Goal: Transaction & Acquisition: Subscribe to service/newsletter

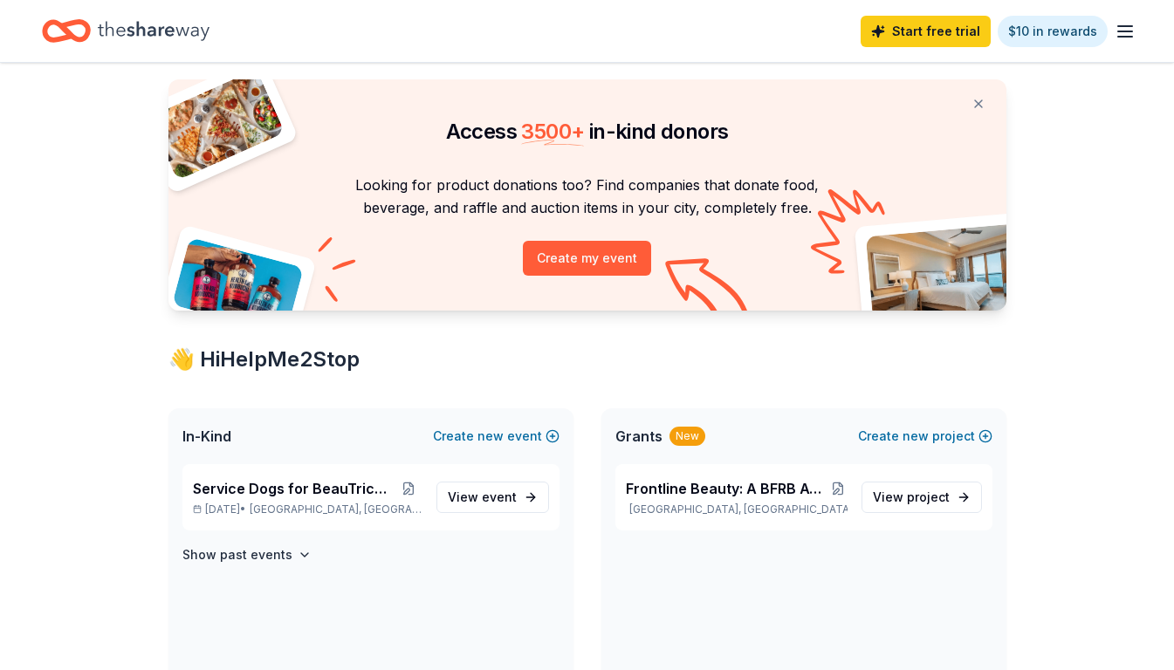
scroll to position [47, 0]
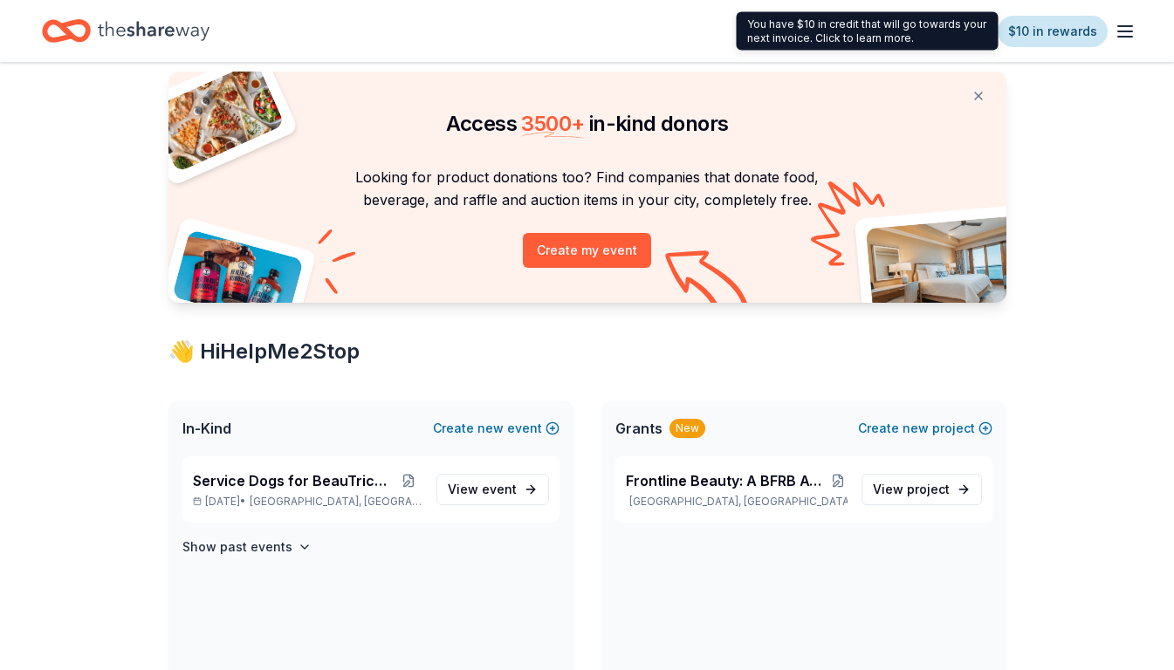
click at [1052, 29] on link "$10 in rewards" at bounding box center [1053, 31] width 110 height 31
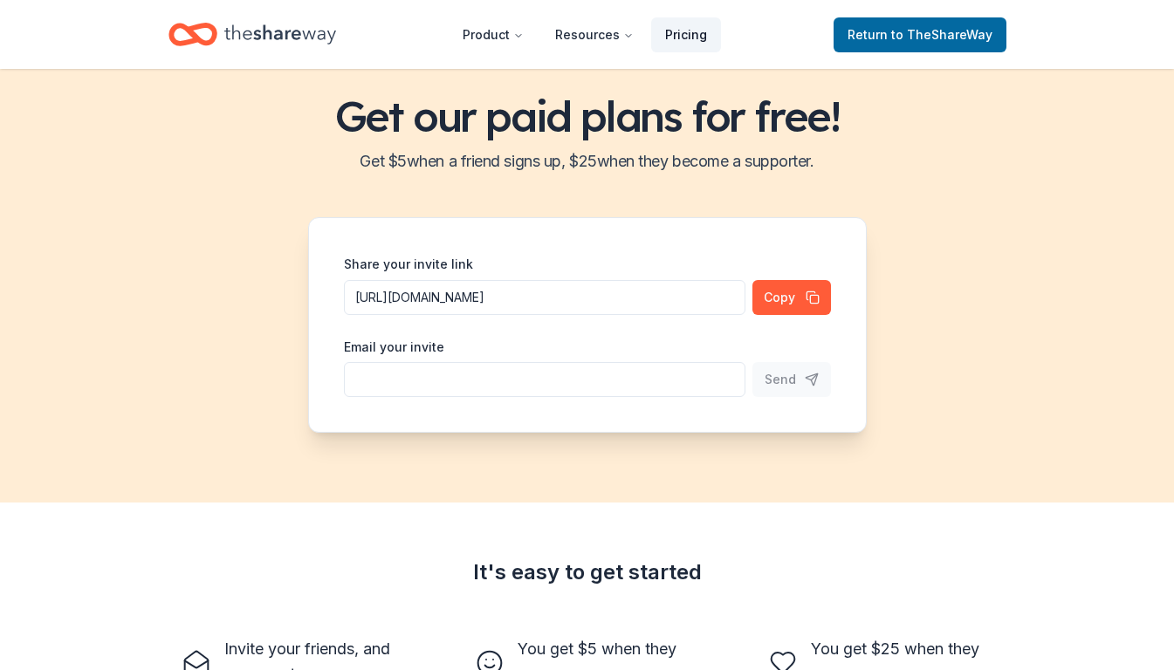
click at [688, 32] on link "Pricing" at bounding box center [686, 34] width 70 height 35
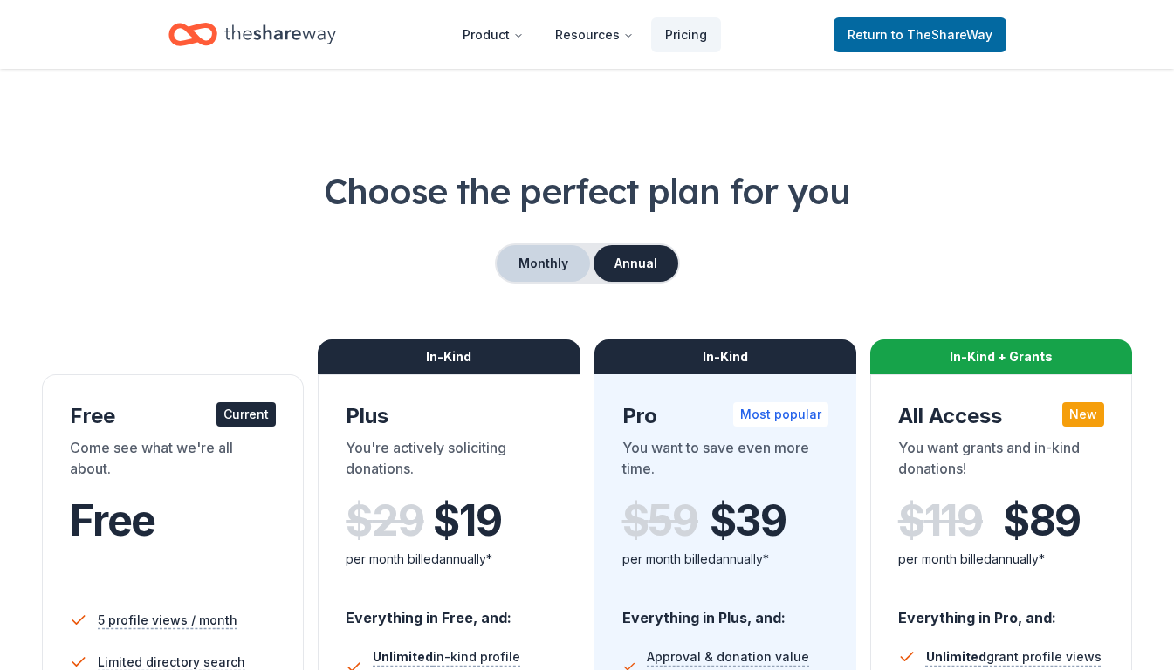
click at [558, 258] on button "Monthly" at bounding box center [543, 263] width 93 height 37
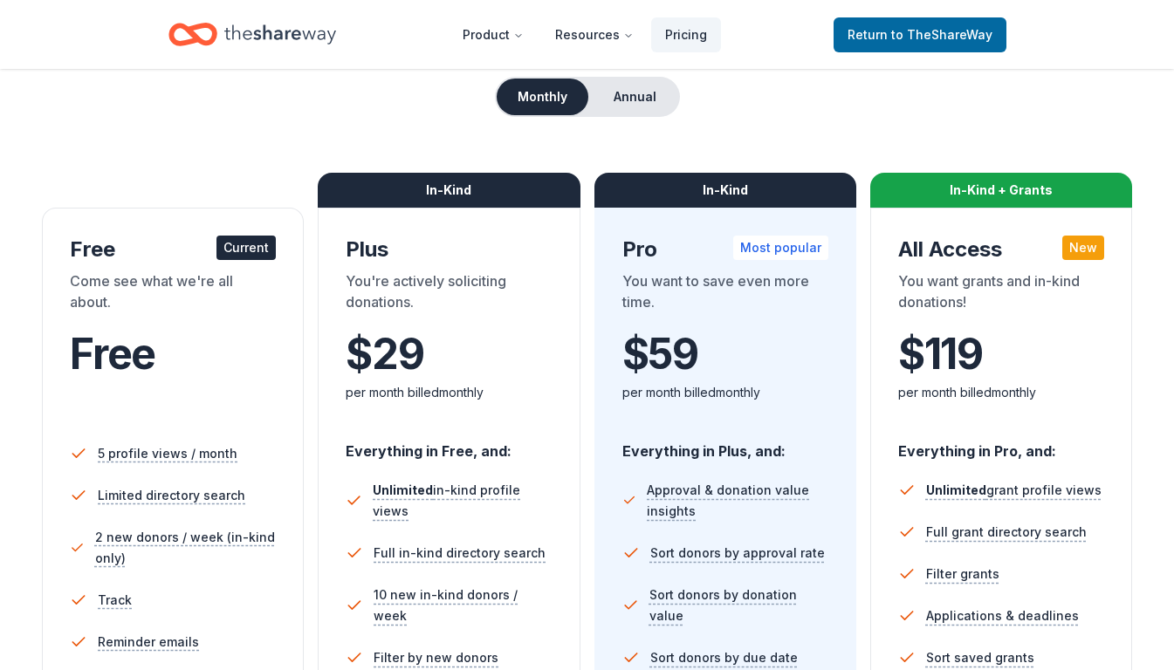
scroll to position [159, 0]
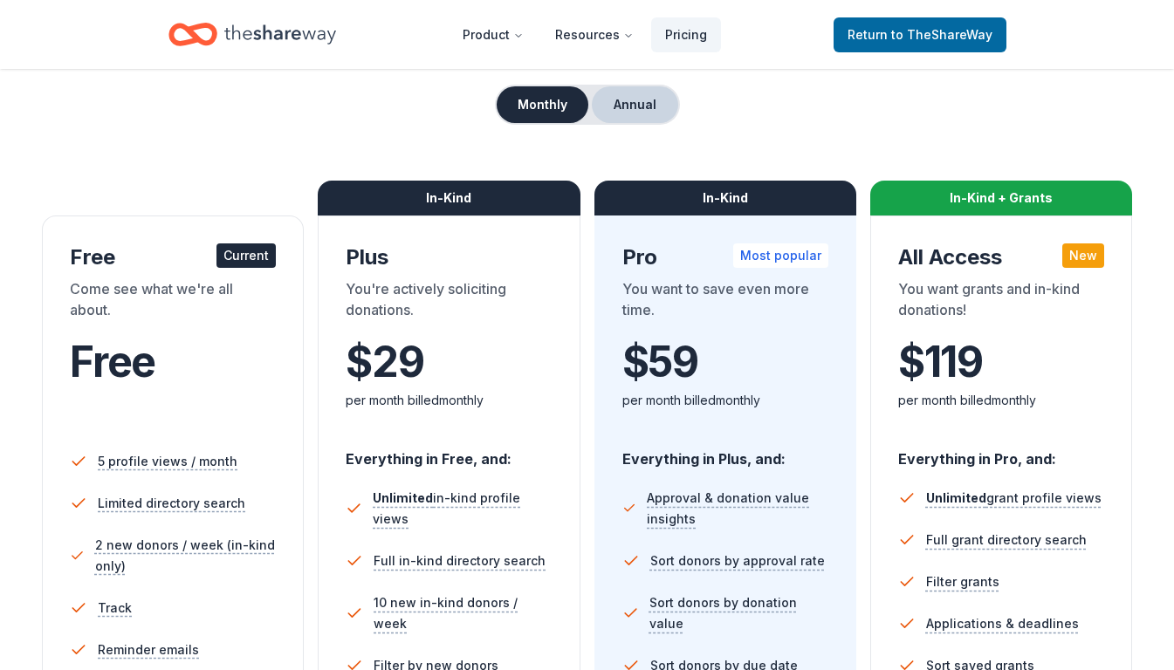
click at [649, 100] on button "Annual" at bounding box center [635, 104] width 86 height 37
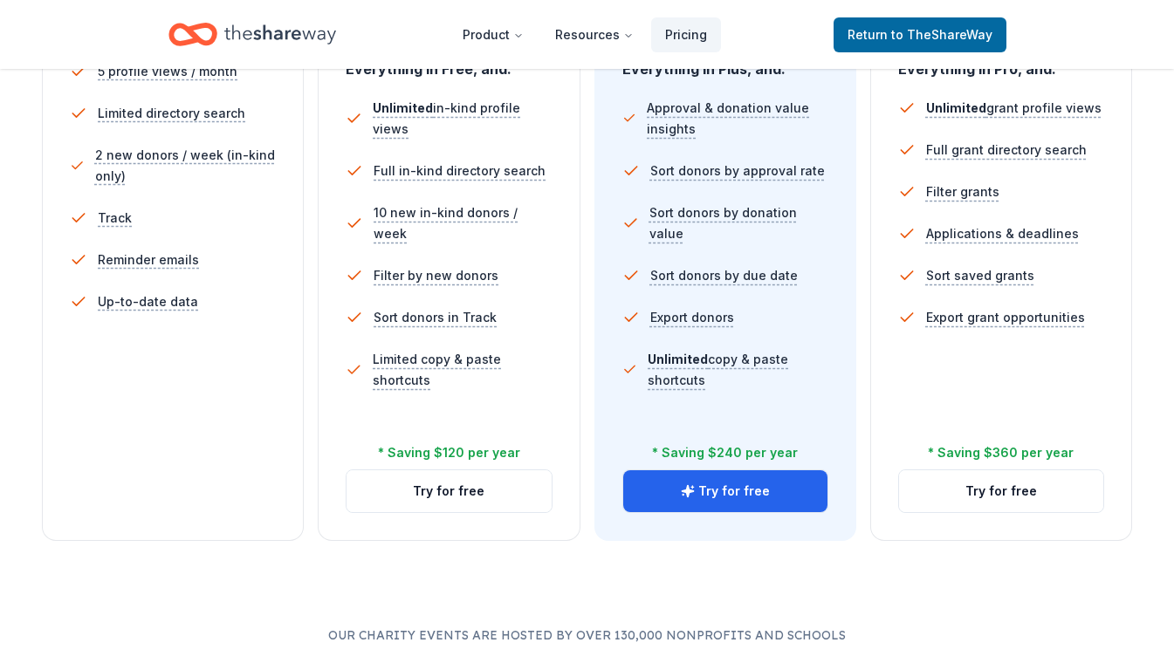
scroll to position [562, 0]
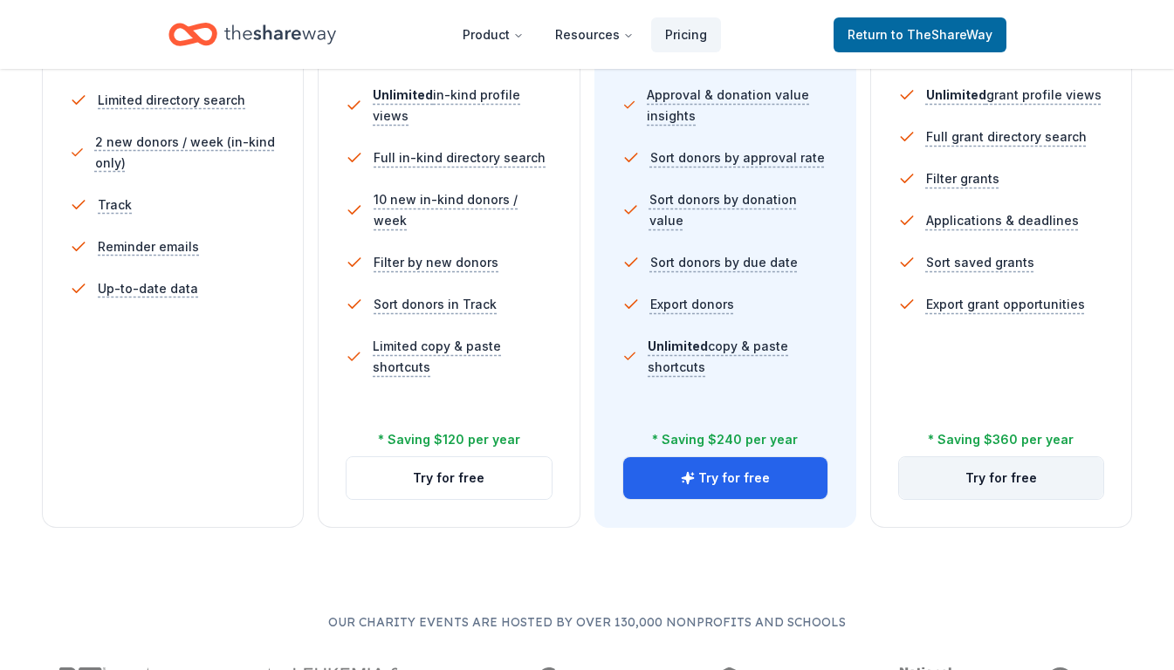
click at [1012, 481] on button "Try for free" at bounding box center [1001, 478] width 204 height 42
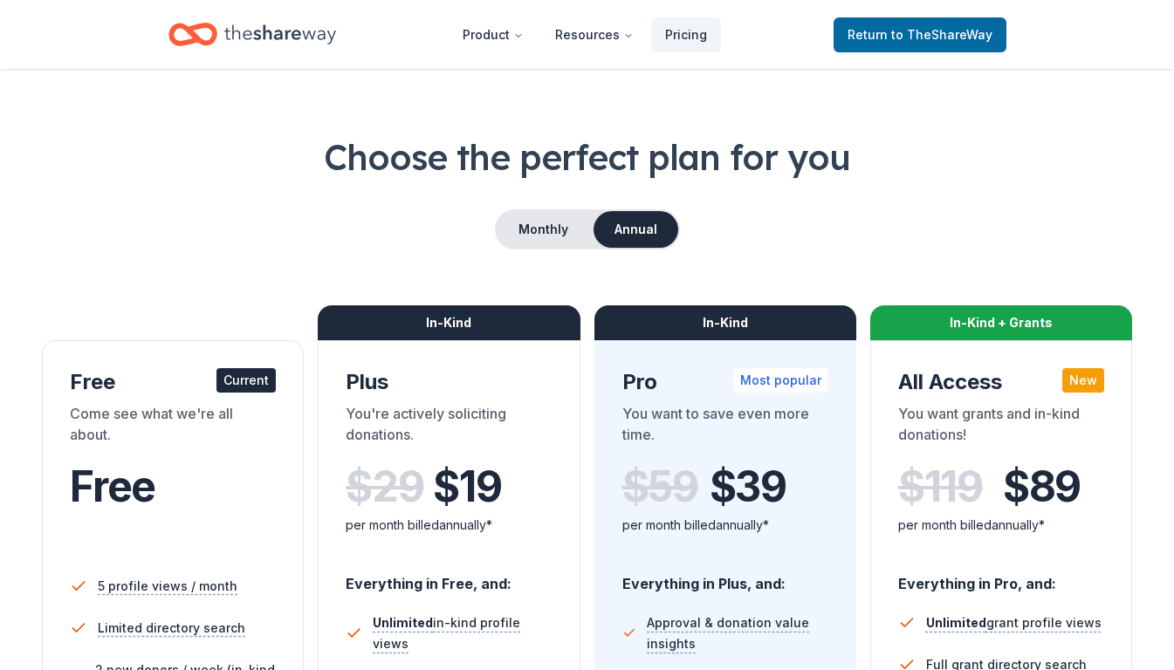
scroll to position [16, 0]
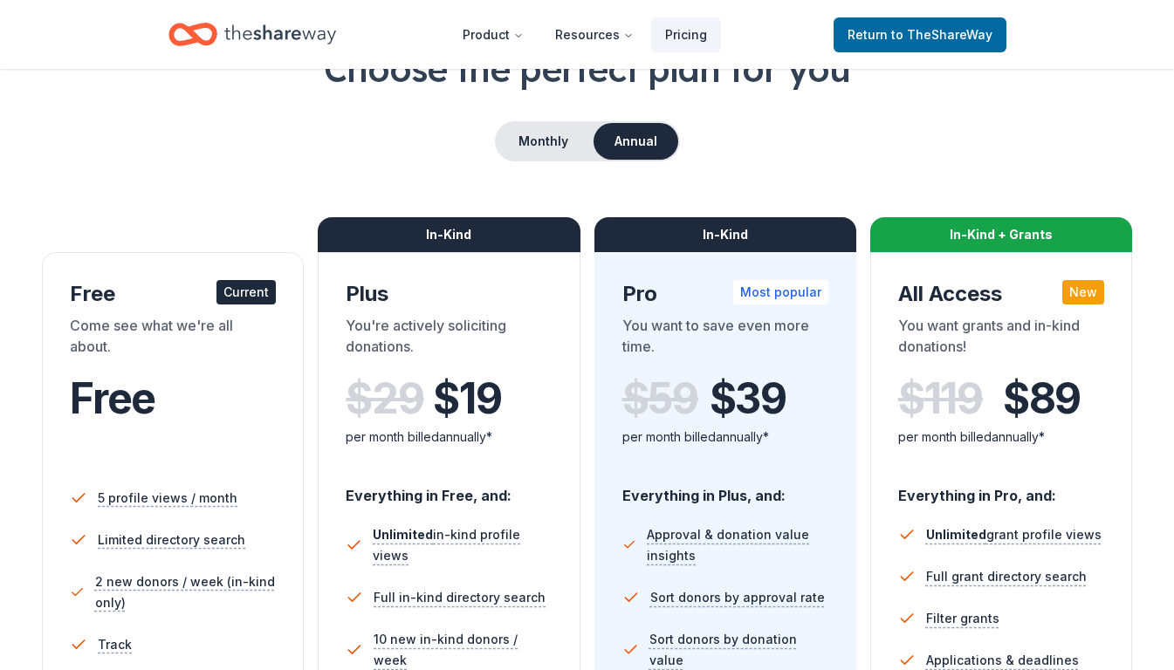
scroll to position [103, 0]
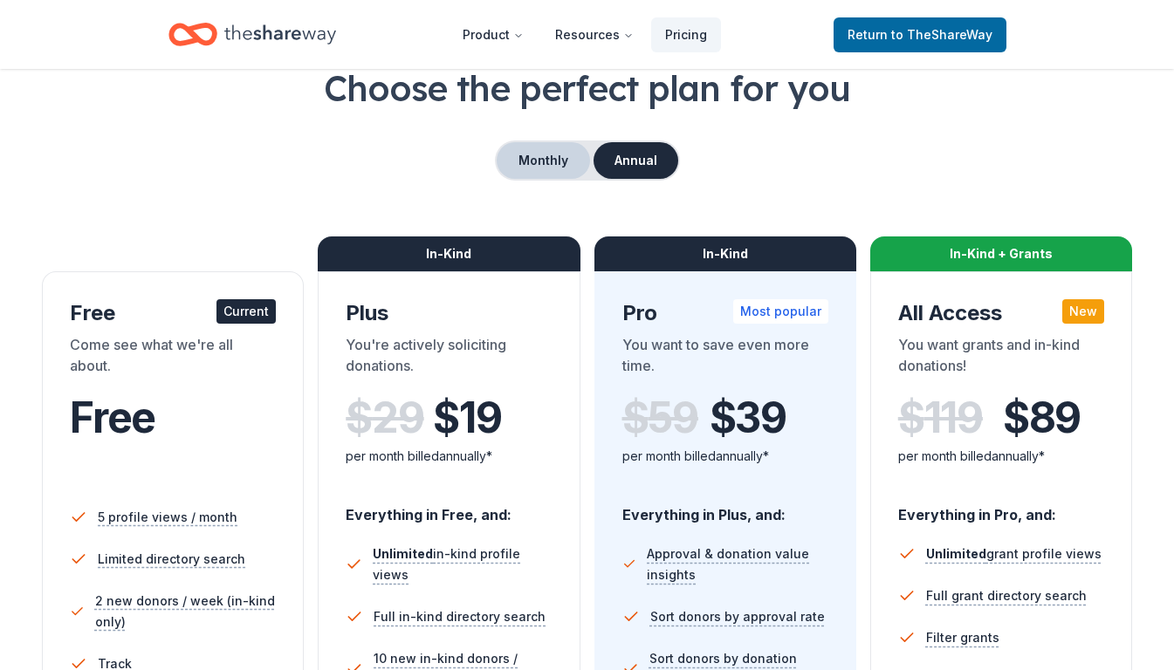
click at [534, 155] on button "Monthly" at bounding box center [543, 160] width 93 height 37
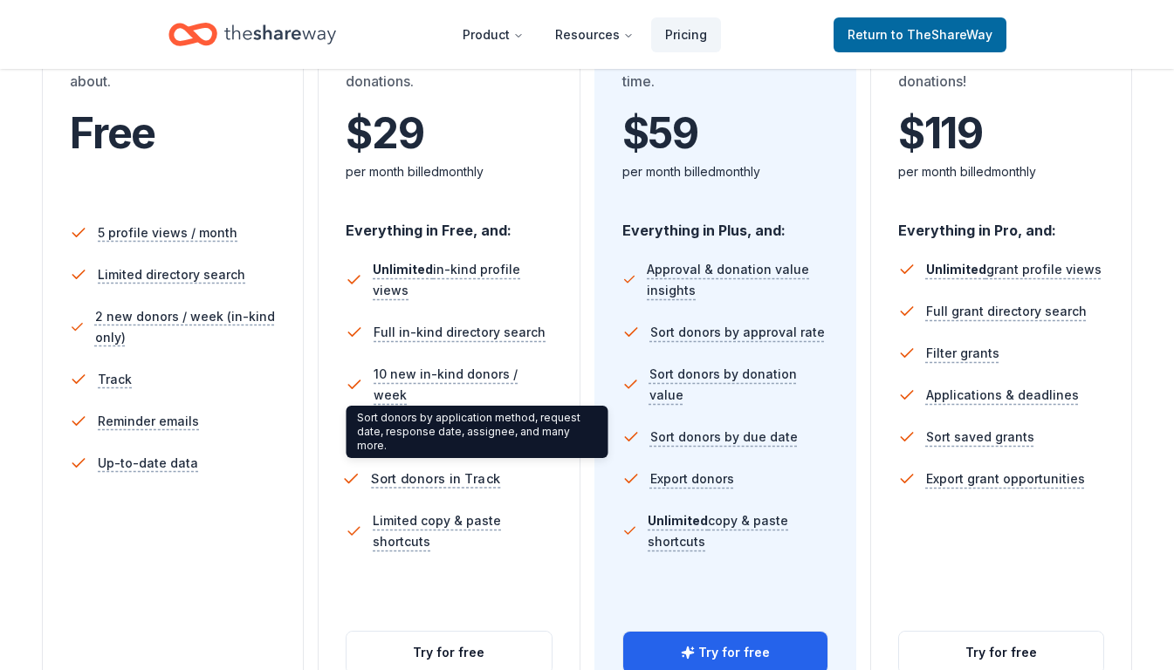
scroll to position [393, 0]
